Goal: Navigation & Orientation: Find specific page/section

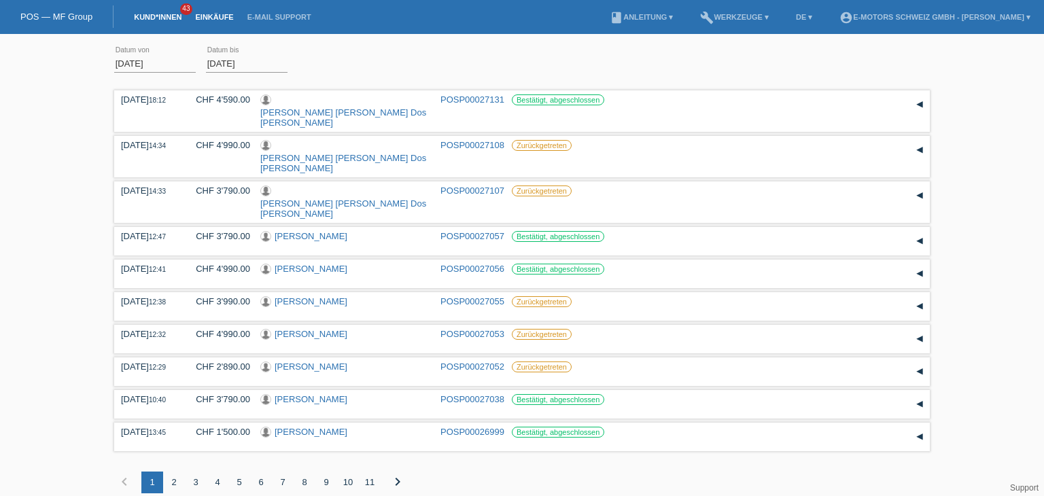
click at [156, 17] on link "Kund*innen" at bounding box center [157, 17] width 61 height 8
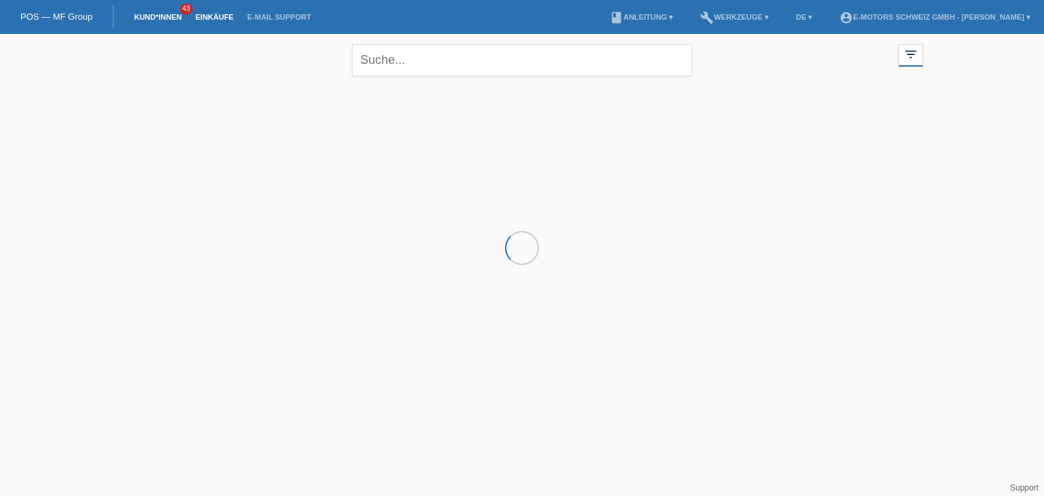
click at [205, 20] on link "Einkäufe" at bounding box center [214, 17] width 52 height 8
